Goal: Consume media (video, audio): Consume media (video, audio)

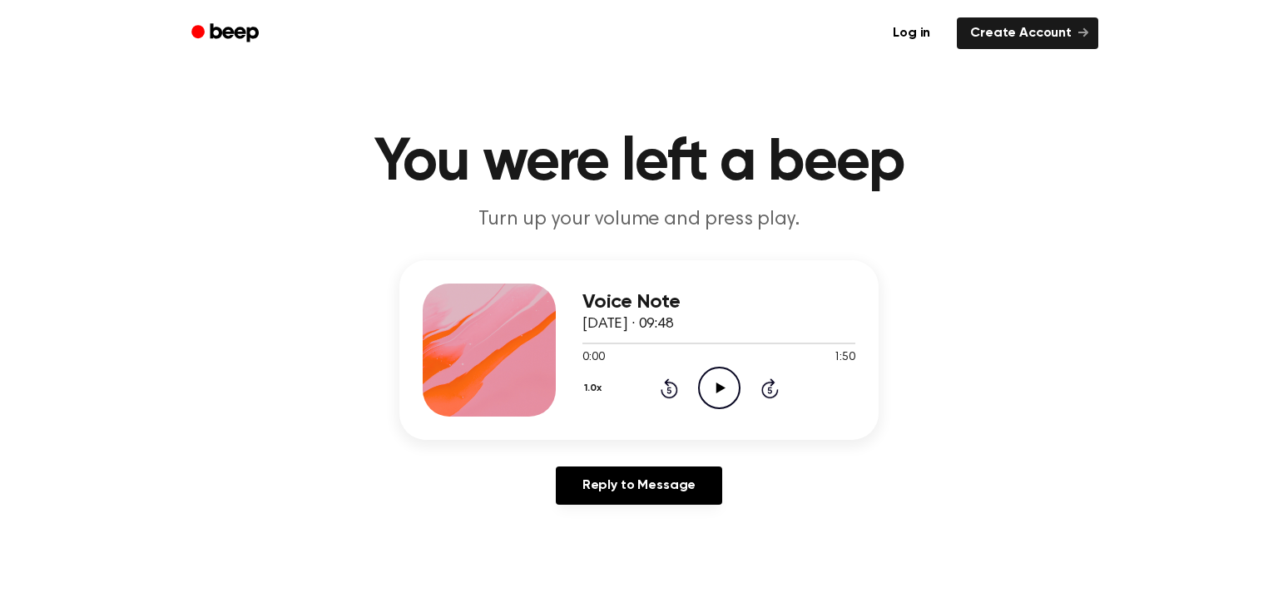
click at [715, 395] on icon "Play Audio" at bounding box center [719, 388] width 42 height 42
click at [710, 399] on icon "Play Audio" at bounding box center [719, 388] width 42 height 42
click at [725, 388] on icon "Play Audio" at bounding box center [719, 388] width 42 height 42
click at [723, 386] on icon "Play Audio" at bounding box center [719, 388] width 42 height 42
click at [728, 389] on icon "Play Audio" at bounding box center [719, 388] width 42 height 42
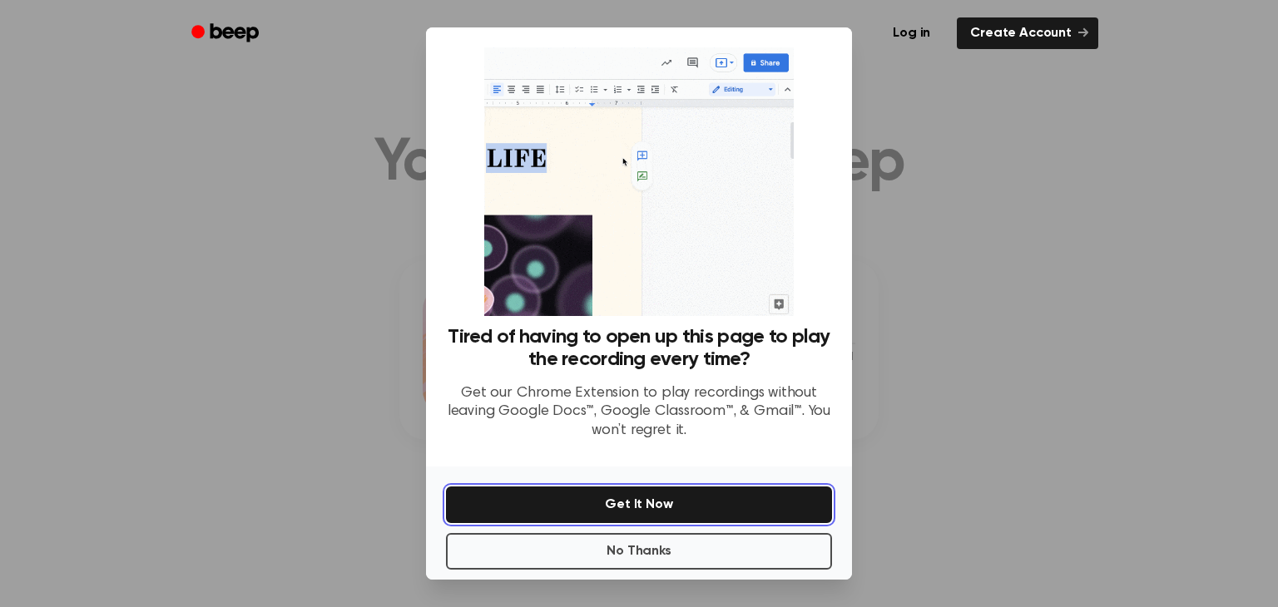
click at [628, 498] on button "Get It Now" at bounding box center [639, 505] width 386 height 37
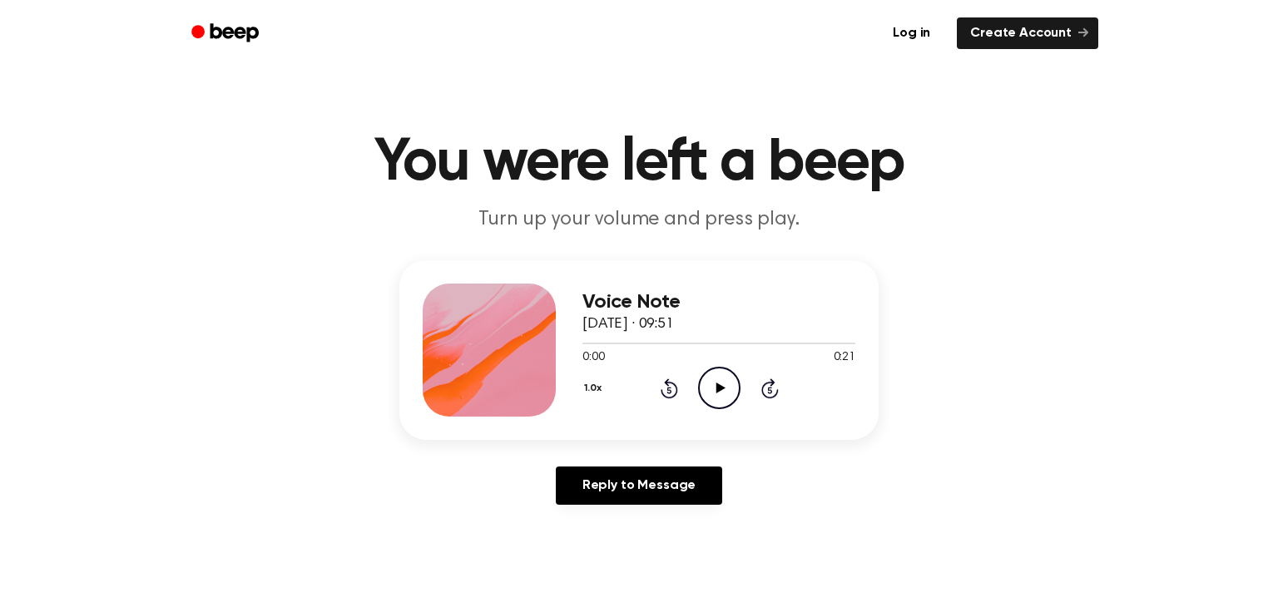
click at [715, 387] on icon "Play Audio" at bounding box center [719, 388] width 42 height 42
click at [710, 390] on icon "Play Audio" at bounding box center [719, 388] width 42 height 42
click at [719, 391] on icon at bounding box center [720, 388] width 9 height 11
click at [711, 385] on icon "Play Audio" at bounding box center [719, 388] width 42 height 42
click at [718, 391] on icon at bounding box center [720, 388] width 9 height 11
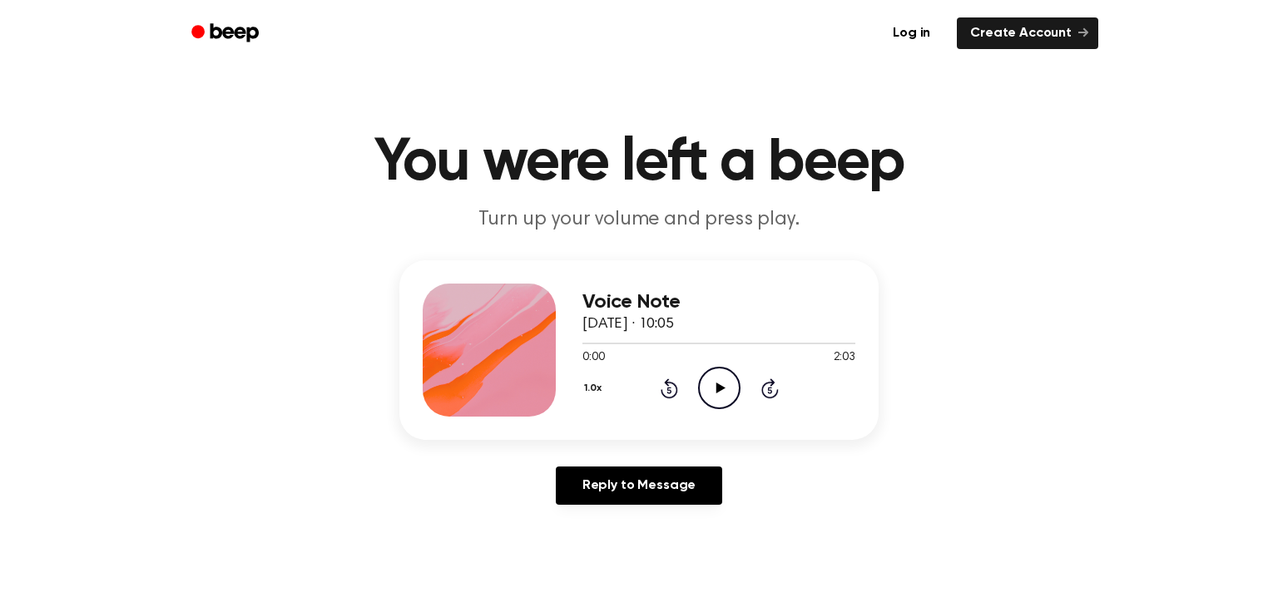
click at [720, 386] on icon at bounding box center [720, 388] width 9 height 11
